Goal: Information Seeking & Learning: Learn about a topic

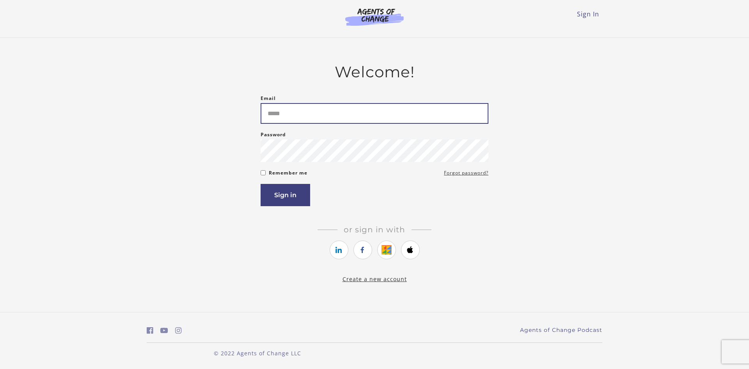
click at [283, 117] on input "Email" at bounding box center [374, 113] width 228 height 21
type input "**********"
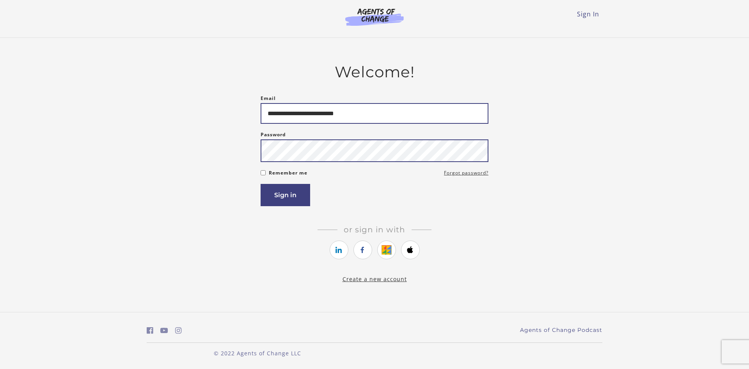
click at [260, 184] on button "Sign in" at bounding box center [285, 195] width 50 height 22
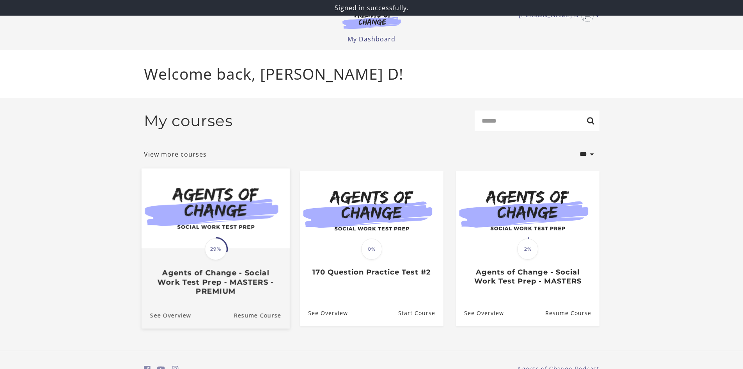
click at [207, 231] on img at bounding box center [215, 208] width 148 height 80
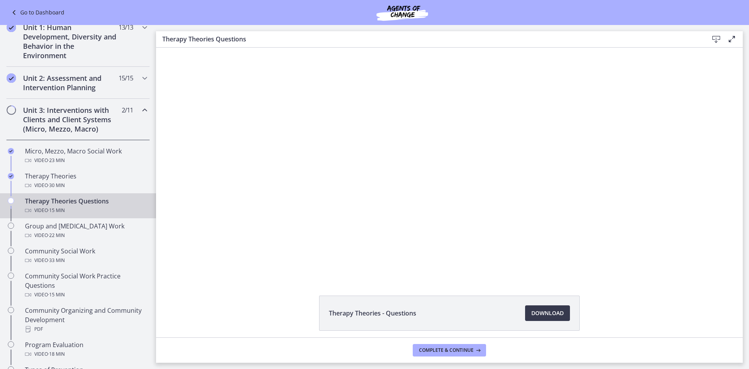
scroll to position [78, 0]
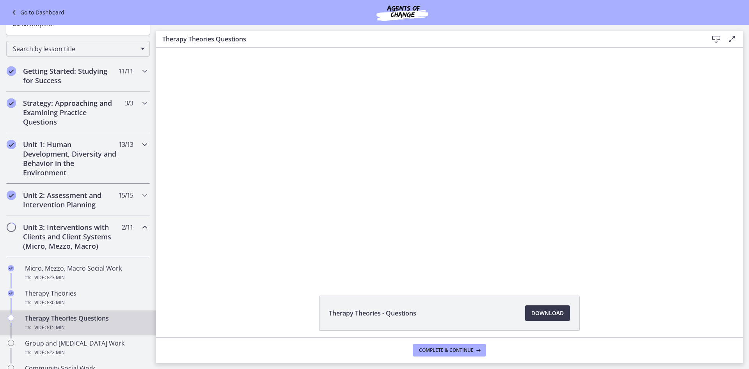
click at [35, 154] on h2 "Unit 1: Human Development, Diversity and Behavior in the Environment" at bounding box center [70, 158] width 95 height 37
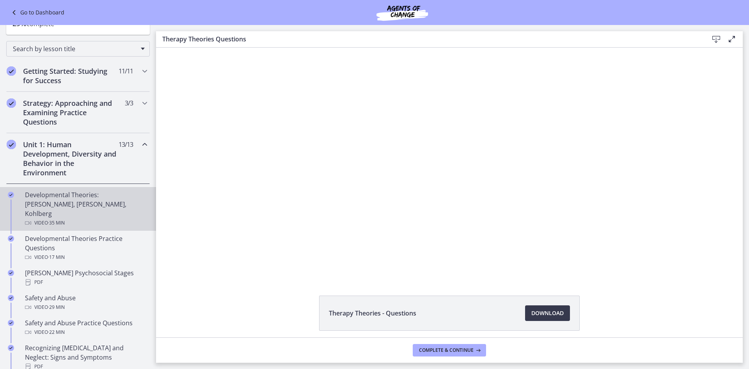
click at [46, 201] on div "Developmental Theories: Erikson, Piaget, Kohlberg Video · 35 min" at bounding box center [86, 208] width 122 height 37
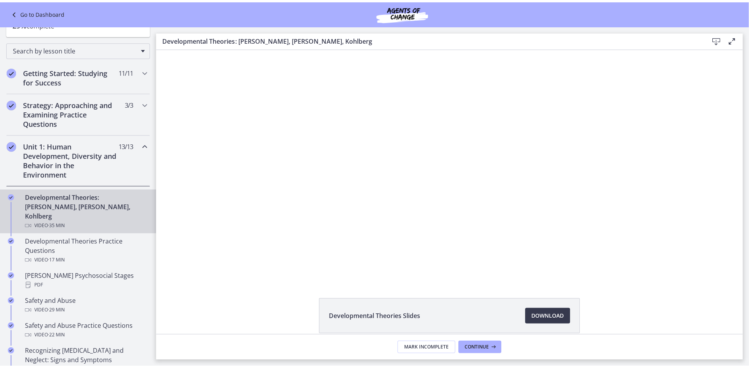
scroll to position [78, 0]
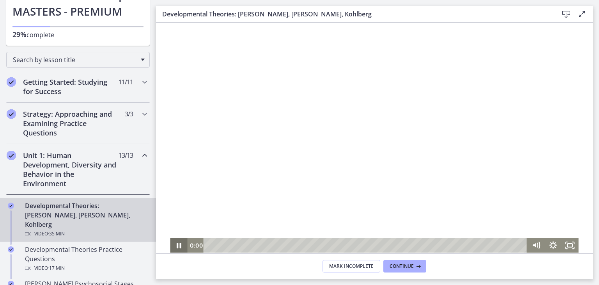
drag, startPoint x: 214, startPoint y: 243, endPoint x: 109, endPoint y: 243, distance: 104.9
click at [156, 243] on html "Click for sound @keyframes VOLUME_SMALL_WAVE_FLASH { 0% { opacity: 0; } 33% { o…" at bounding box center [374, 138] width 437 height 230
click at [177, 247] on icon "Pause" at bounding box center [178, 245] width 5 height 7
click at [177, 247] on icon "Play Video" at bounding box center [179, 244] width 20 height 17
click at [173, 237] on icon "Pause" at bounding box center [178, 244] width 20 height 17
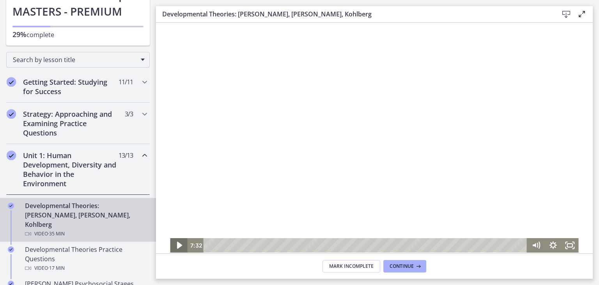
click at [177, 245] on icon "Play Video" at bounding box center [179, 244] width 5 height 7
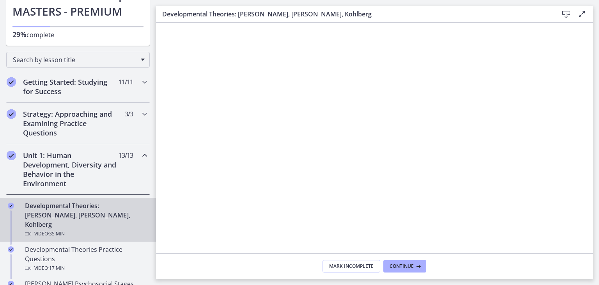
click at [56, 169] on h2 "Unit 1: Human Development, Diversity and Behavior in the Environment" at bounding box center [70, 169] width 95 height 37
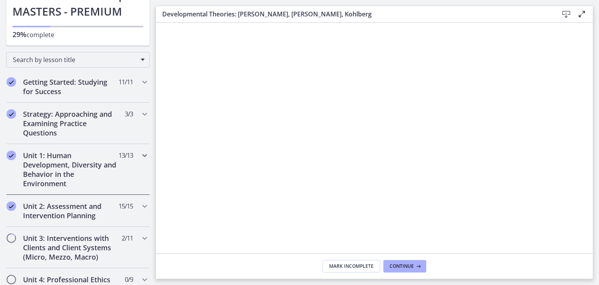
click at [56, 169] on h2 "Unit 1: Human Development, Diversity and Behavior in the Environment" at bounding box center [70, 169] width 95 height 37
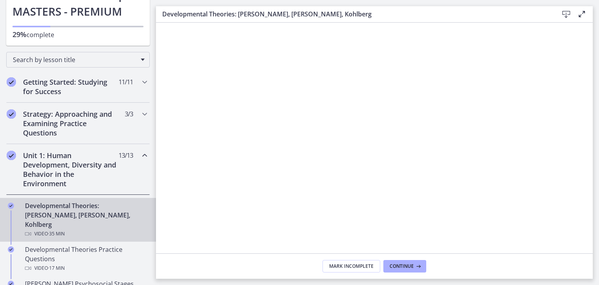
click at [64, 229] on span "· 35 min" at bounding box center [56, 233] width 17 height 9
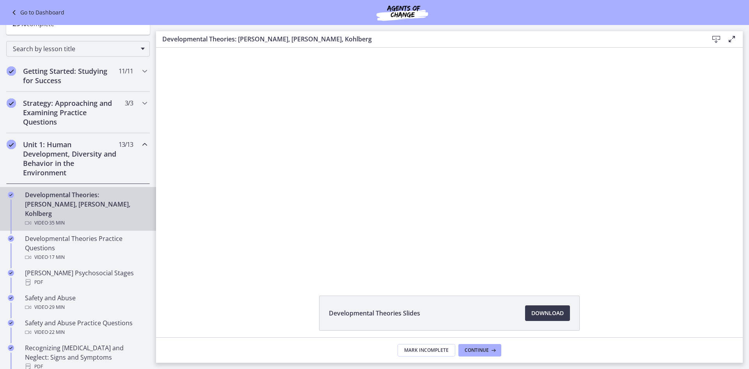
scroll to position [0, 0]
